Goal: Task Accomplishment & Management: Use online tool/utility

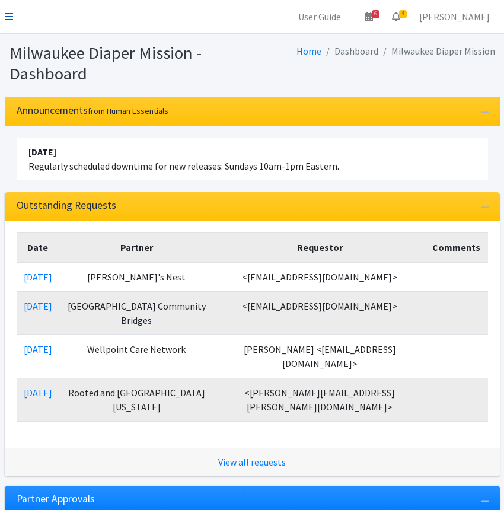
click at [8, 17] on icon at bounding box center [9, 16] width 8 height 9
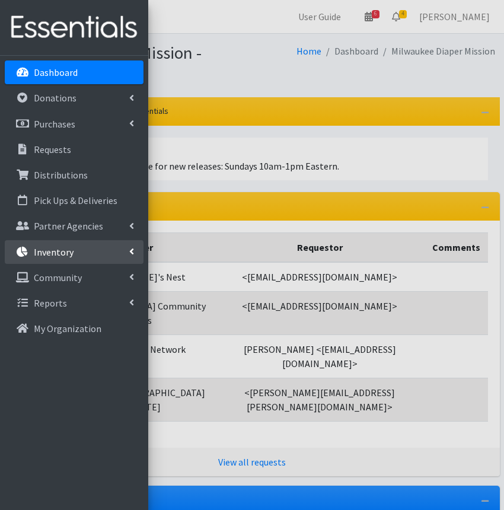
click at [56, 250] on p "Inventory" at bounding box center [54, 252] width 40 height 12
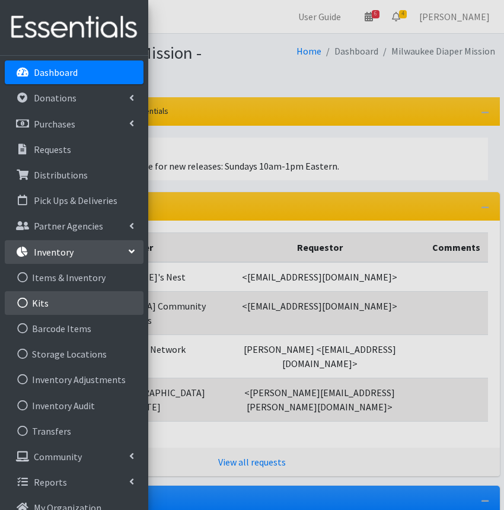
click at [33, 309] on link "Kits" at bounding box center [74, 303] width 139 height 24
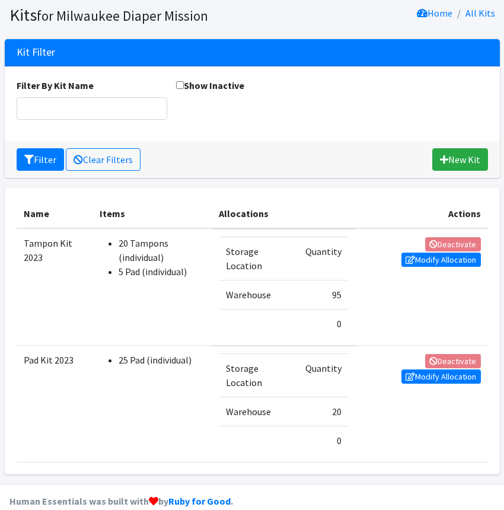
scroll to position [55, 0]
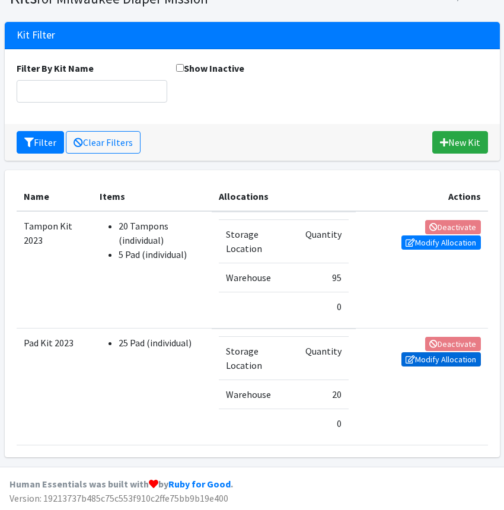
click at [412, 361] on icon at bounding box center [409, 359] width 9 height 8
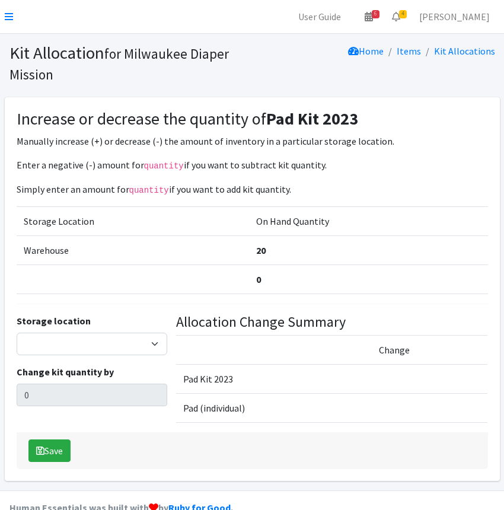
click at [105, 355] on div "Storage location Warehouse Change kit quantity by 0" at bounding box center [92, 373] width 160 height 119
drag, startPoint x: 103, startPoint y: 346, endPoint x: 102, endPoint y: 355, distance: 8.9
click at [103, 346] on select "Warehouse" at bounding box center [92, 344] width 151 height 23
select select "126"
click at [17, 333] on select "Warehouse" at bounding box center [92, 344] width 151 height 23
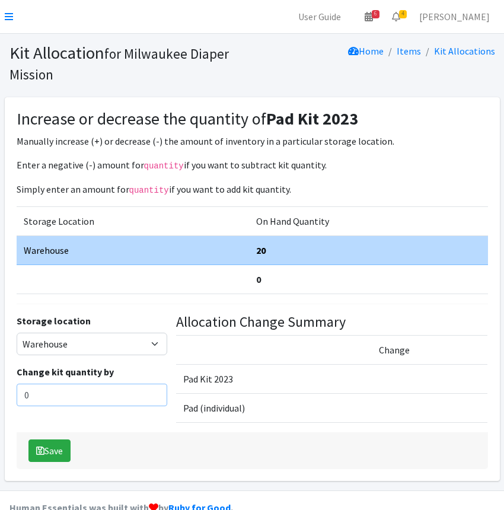
drag, startPoint x: -15, startPoint y: 398, endPoint x: -24, endPoint y: 399, distance: 9.0
click at [0, 399] on html "User Guide 6 6 Pick-ups remaining this week View Calendar 4 4 Requests 0 Partne…" at bounding box center [252, 267] width 504 height 535
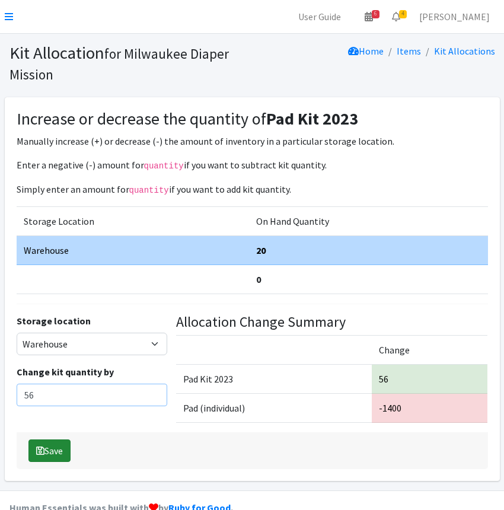
type input "56"
click at [65, 444] on button "Save" at bounding box center [49, 450] width 42 height 23
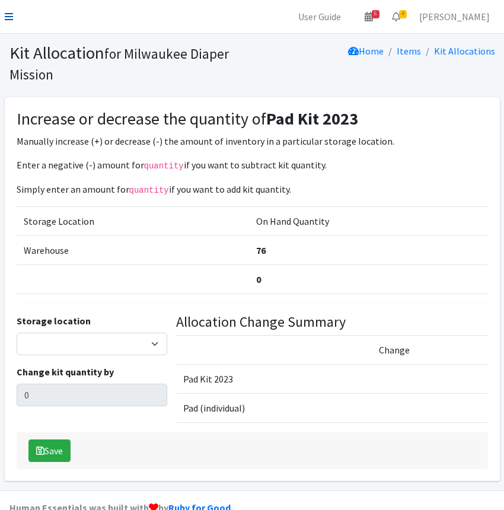
click at [8, 15] on icon at bounding box center [9, 16] width 8 height 9
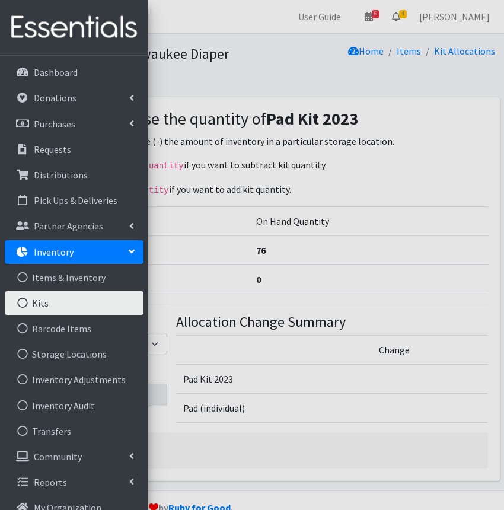
click at [48, 308] on link "Kits" at bounding box center [74, 303] width 139 height 24
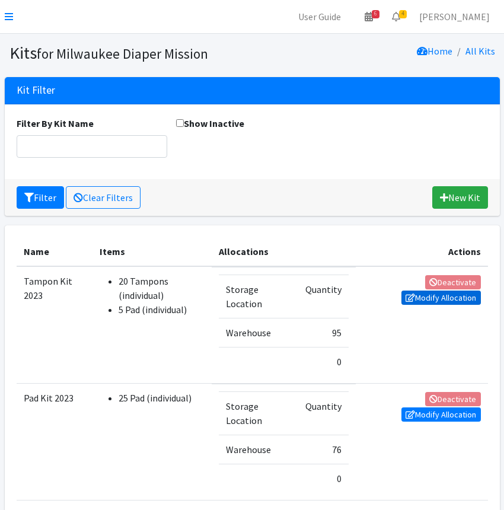
click at [410, 301] on link "Modify Allocation" at bounding box center [440, 297] width 79 height 14
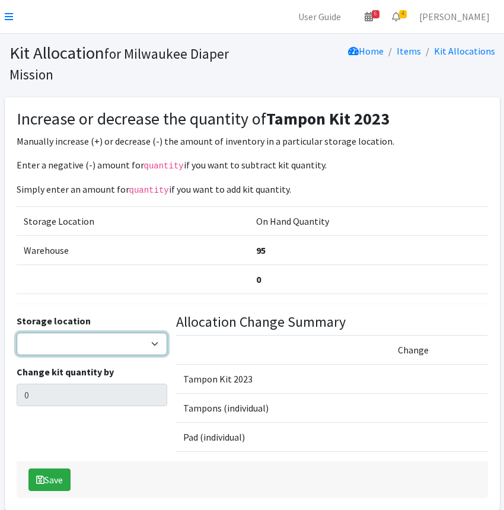
click at [89, 344] on select "Warehouse" at bounding box center [92, 344] width 151 height 23
select select "126"
click at [17, 333] on select "Warehouse" at bounding box center [92, 344] width 151 height 23
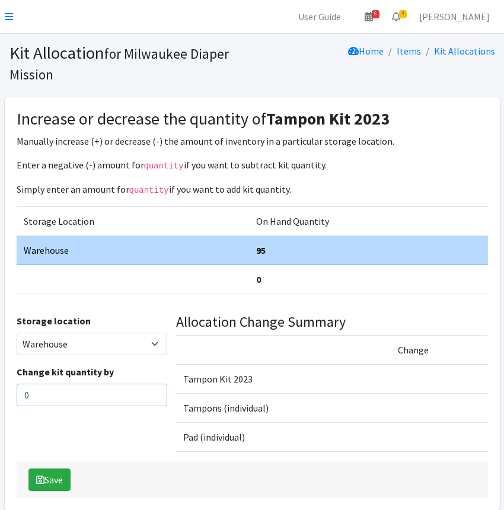
drag, startPoint x: 30, startPoint y: 392, endPoint x: -21, endPoint y: 392, distance: 51.0
click at [0, 392] on html "User Guide 6 6 Pick-ups remaining this week View Calendar 4 4 Requests 0 Partne…" at bounding box center [252, 282] width 504 height 564
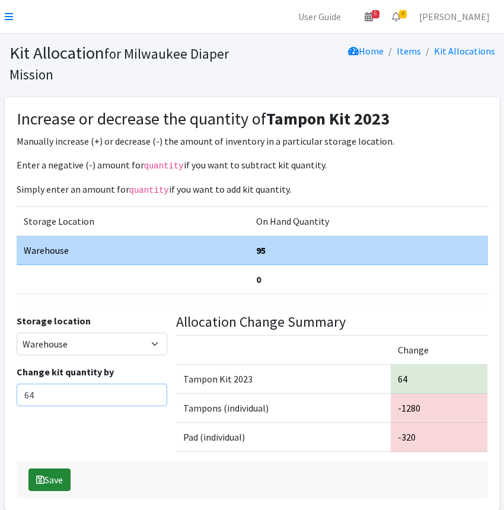
type input "64"
click at [46, 474] on button "Save" at bounding box center [49, 479] width 42 height 23
